Goal: Navigation & Orientation: Find specific page/section

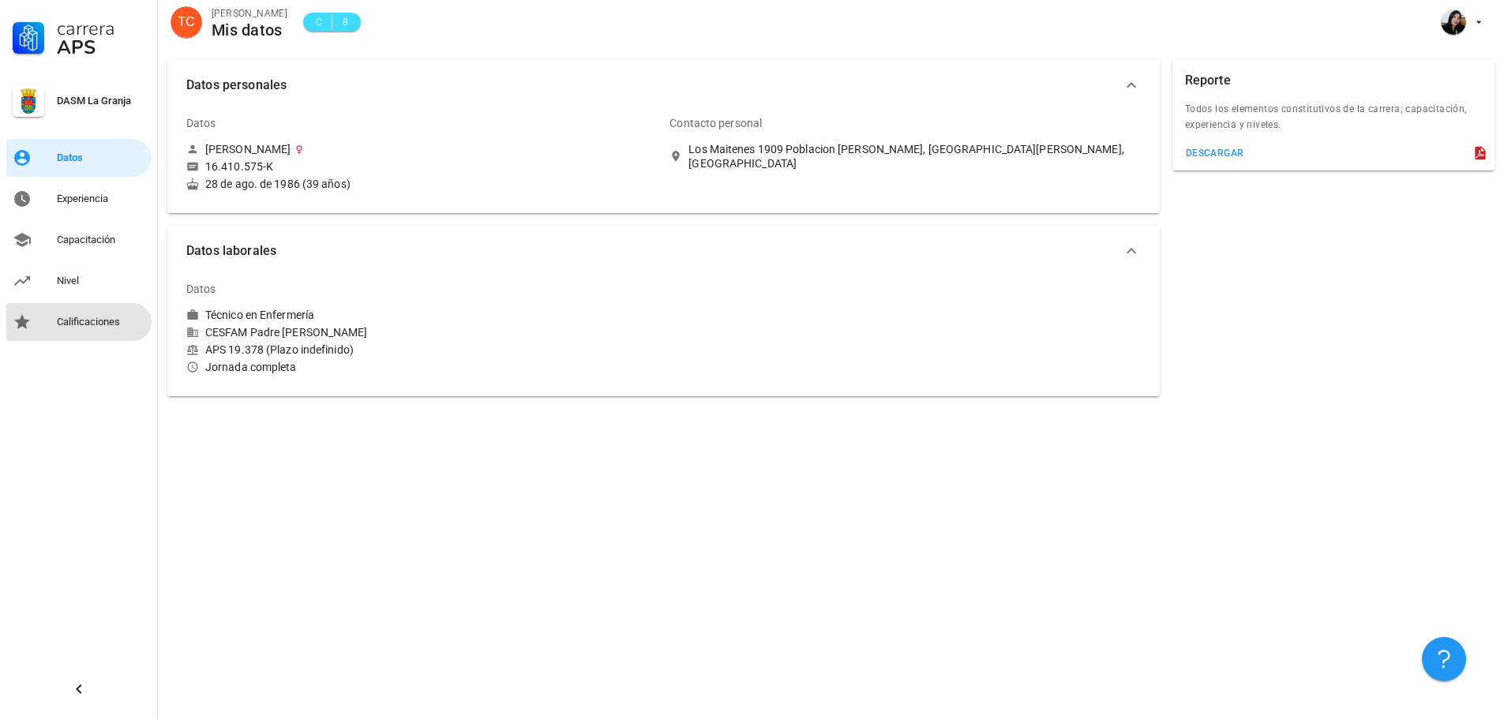
click at [115, 321] on div "Calificaciones" at bounding box center [101, 322] width 88 height 13
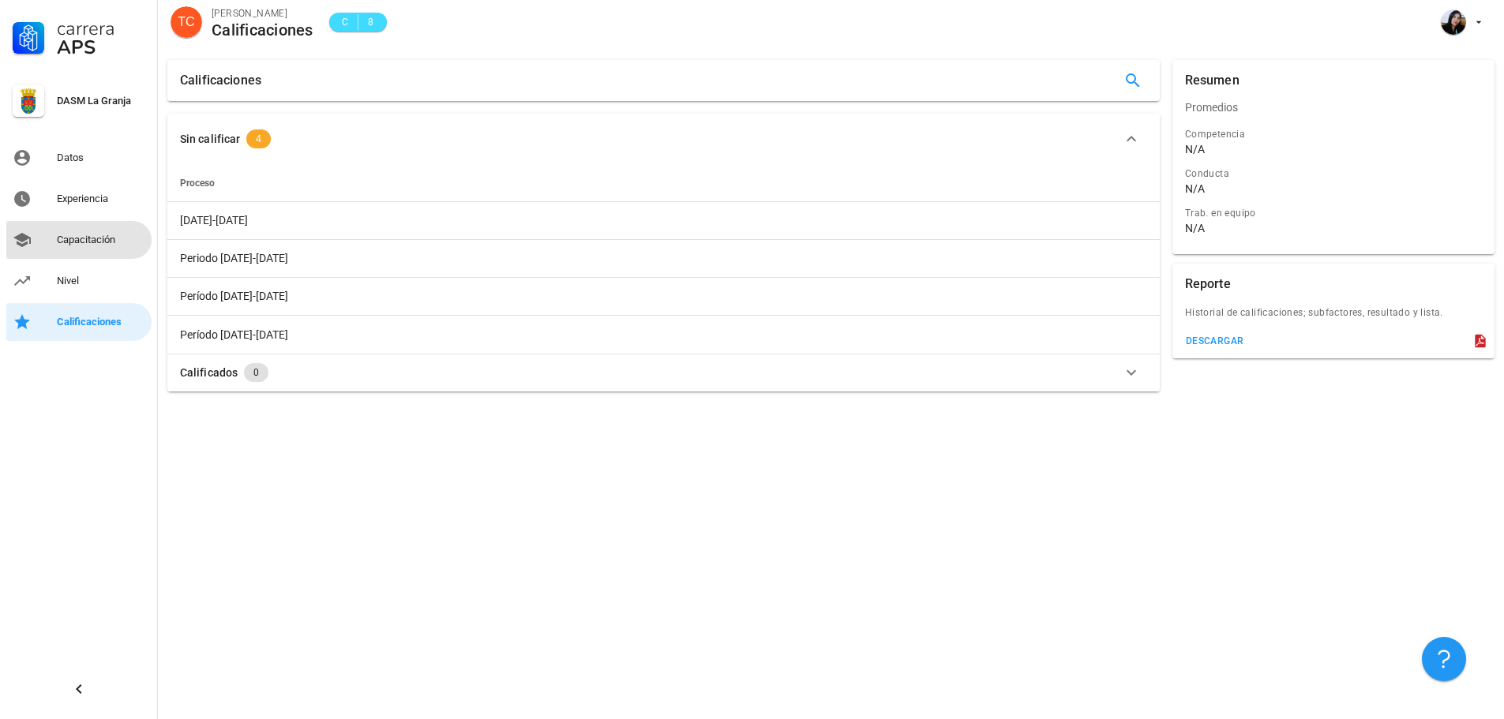
click at [74, 238] on div "Capacitación" at bounding box center [101, 240] width 88 height 13
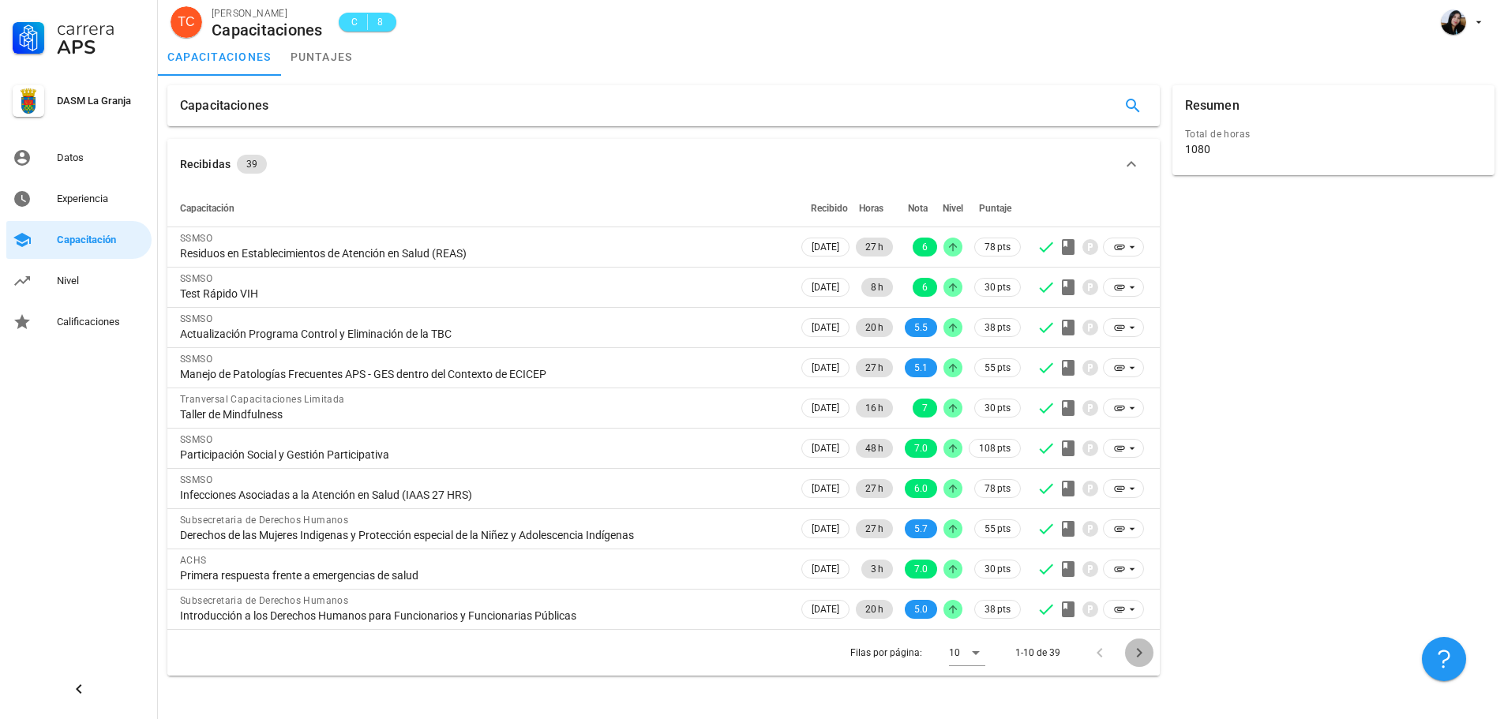
click at [1146, 657] on icon "Página siguiente" at bounding box center [1139, 653] width 19 height 19
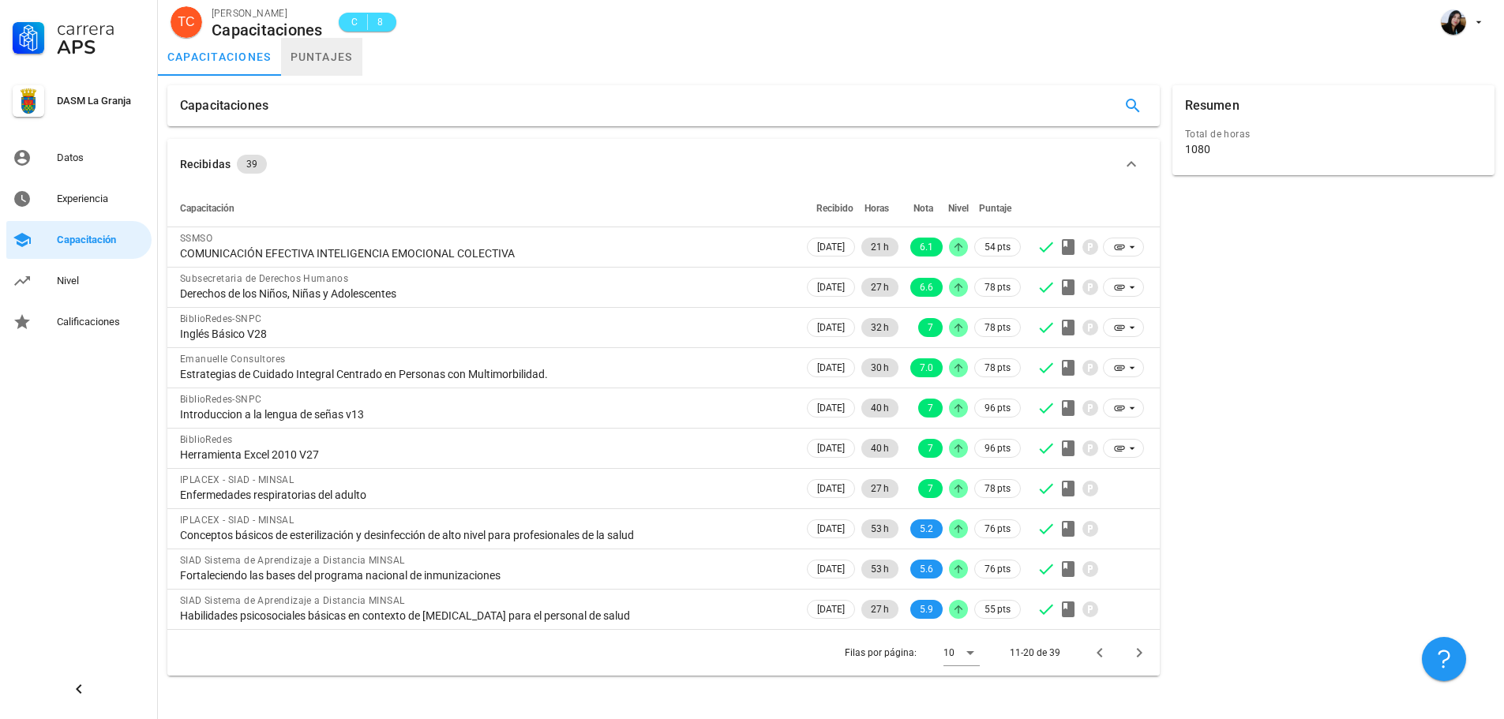
click at [336, 60] on link "puntajes" at bounding box center [321, 57] width 81 height 38
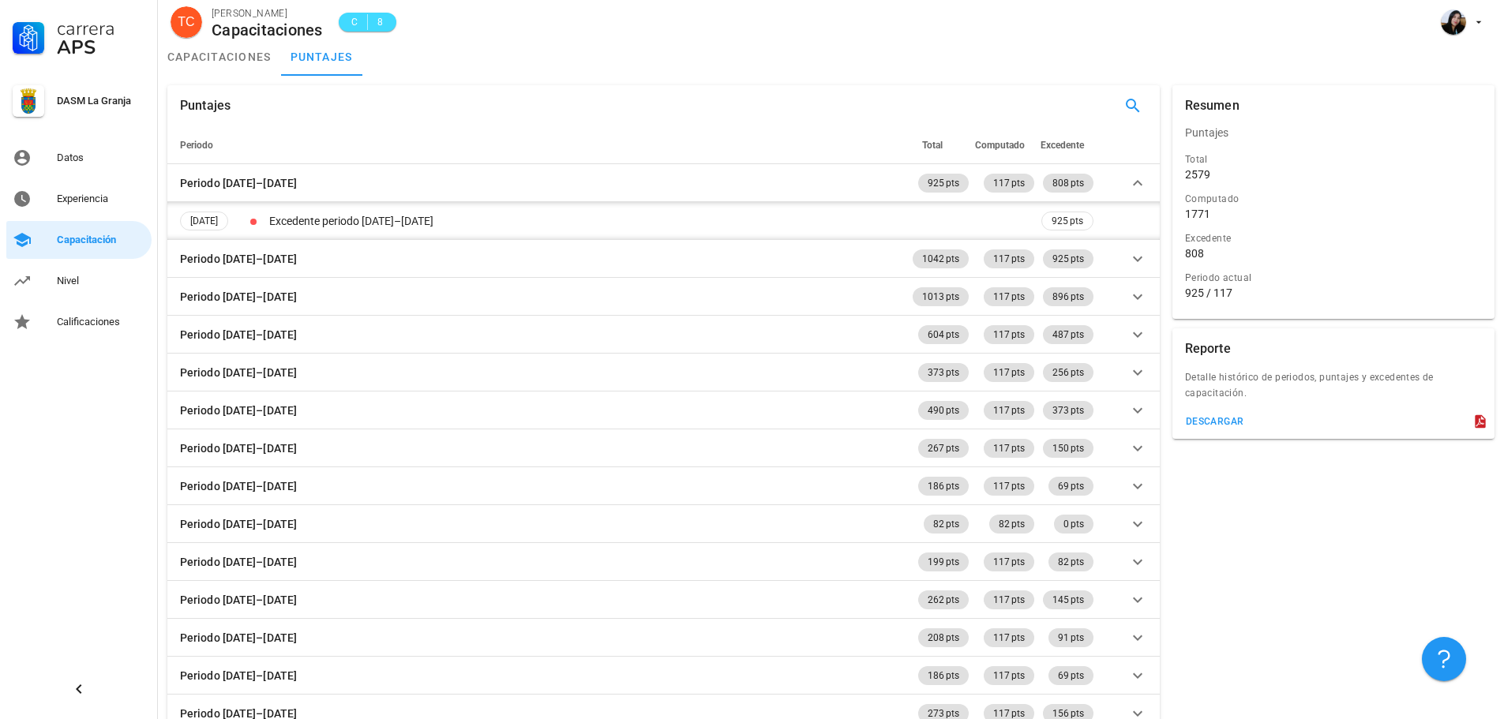
click at [112, 95] on div "DASM La Granja" at bounding box center [101, 101] width 88 height 13
click at [69, 158] on div "Datos" at bounding box center [101, 158] width 88 height 13
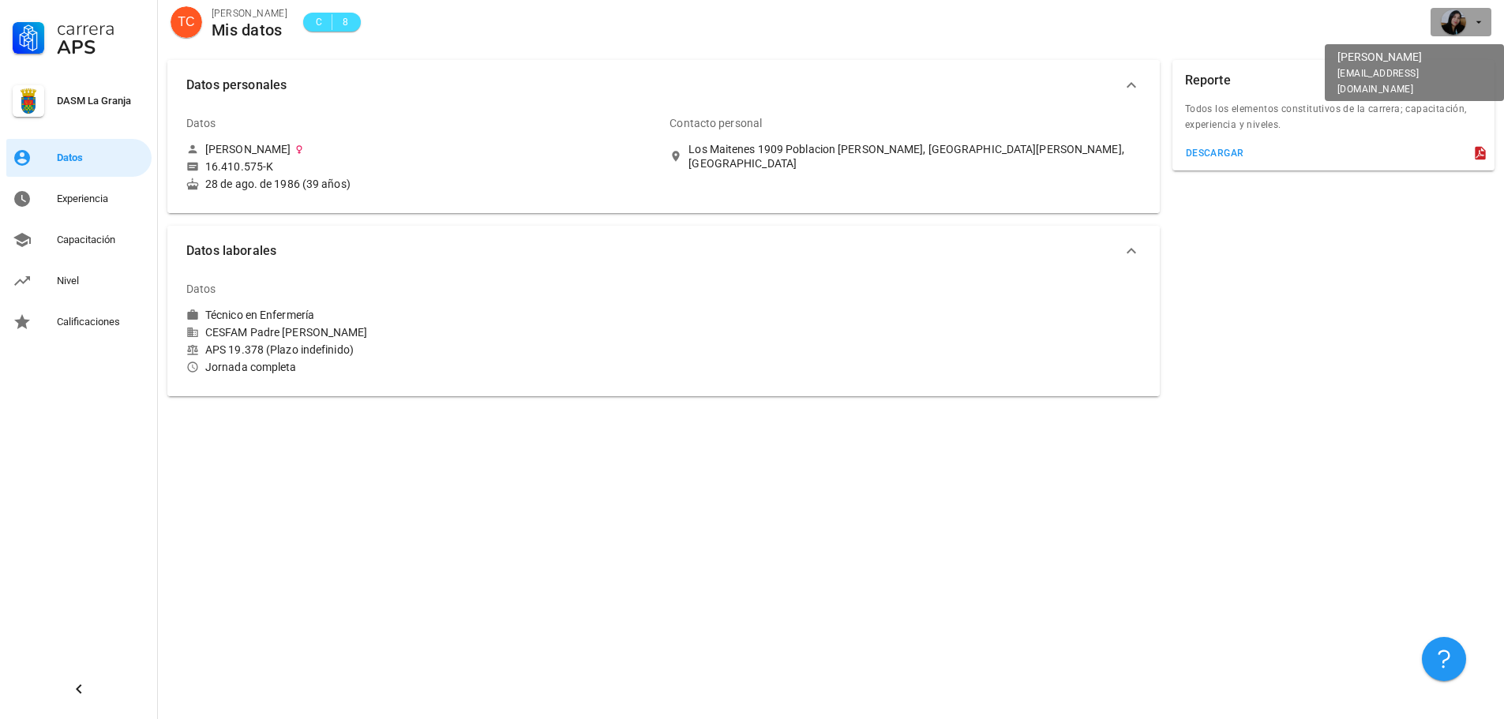
click at [1482, 23] on icon "button" at bounding box center [1479, 22] width 13 height 13
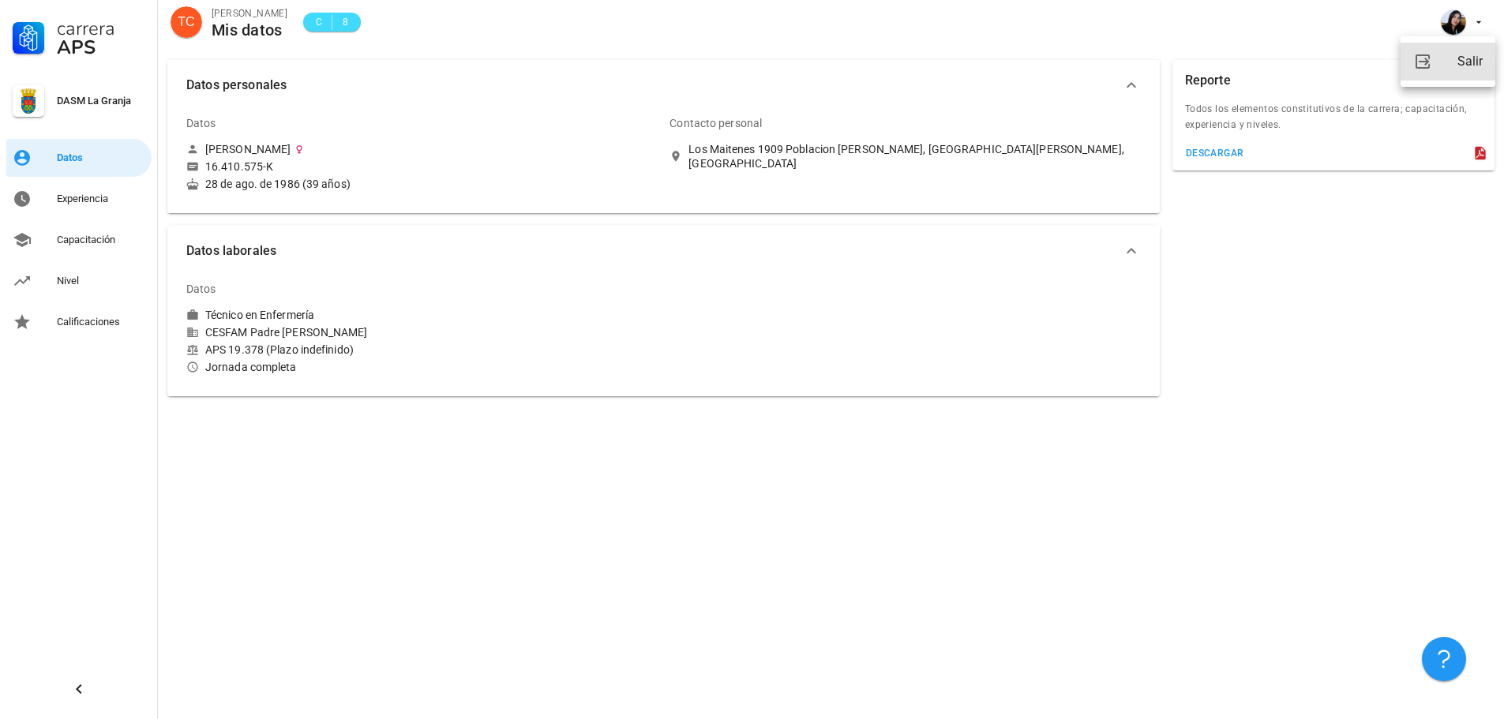
click at [1462, 52] on div "Salir" at bounding box center [1470, 62] width 25 height 32
